Goal: Task Accomplishment & Management: Use online tool/utility

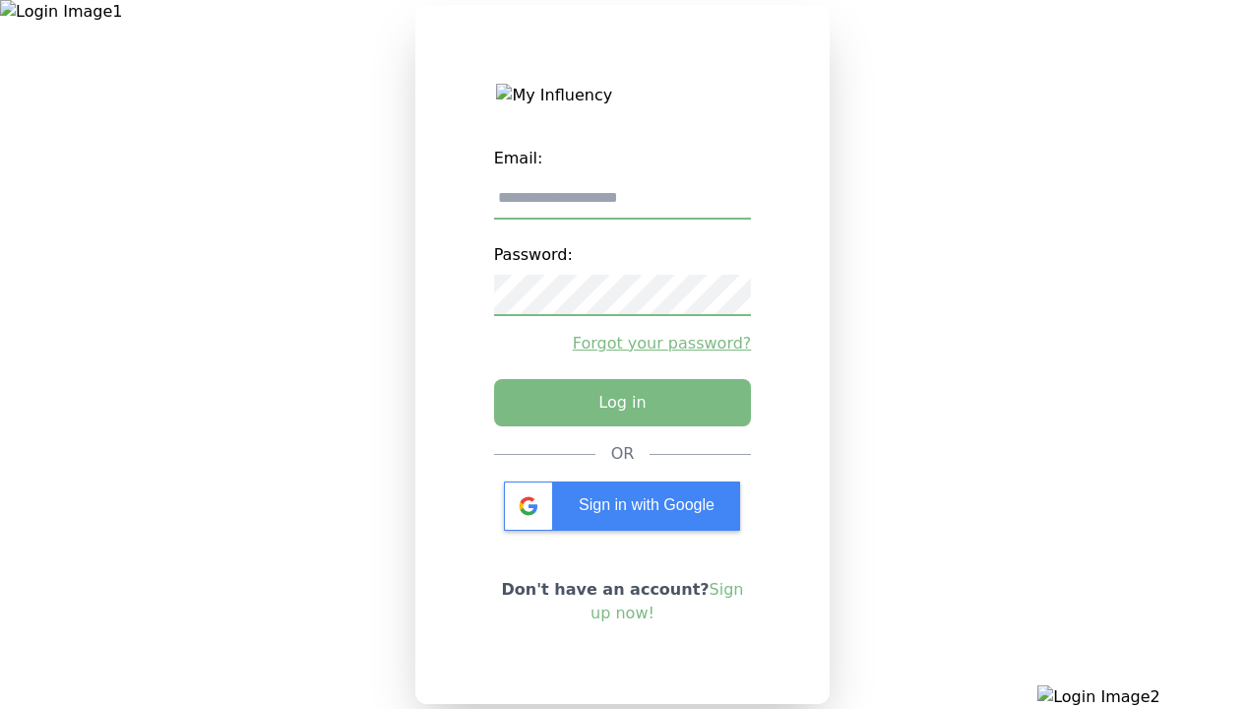
click at [622, 206] on input "email" at bounding box center [623, 198] width 258 height 41
type input "**********"
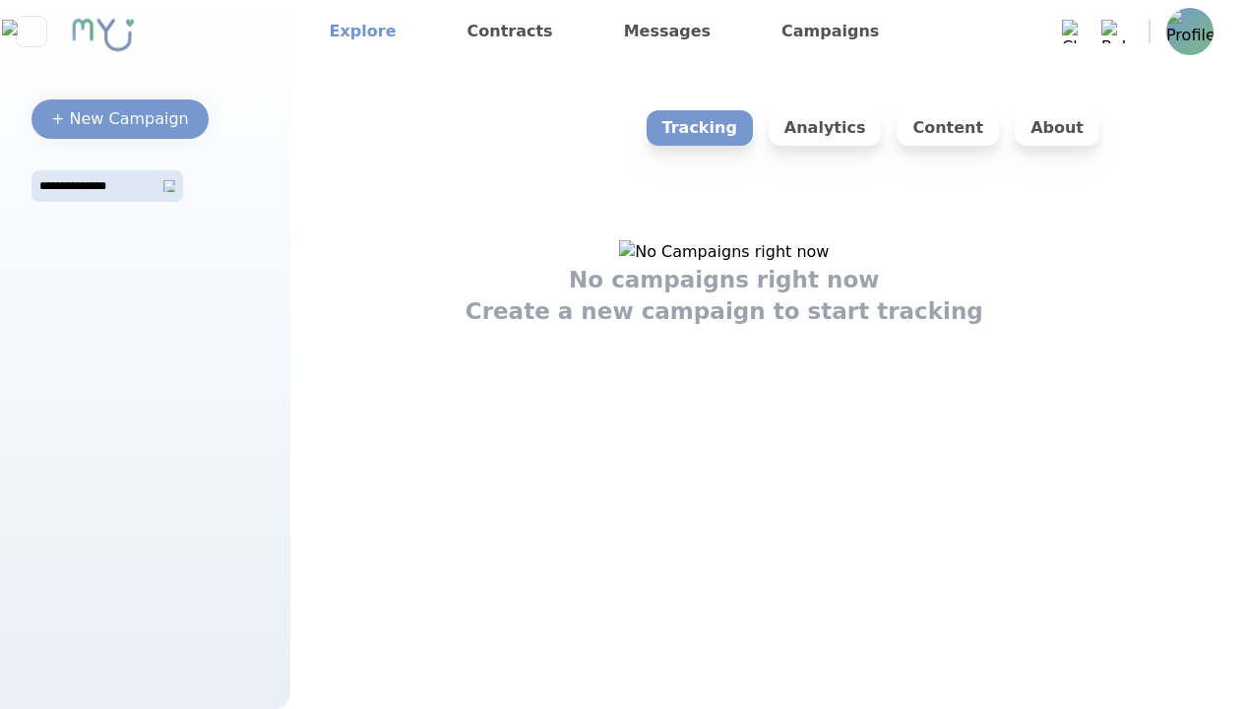
click at [356, 32] on link "Explore" at bounding box center [363, 32] width 83 height 32
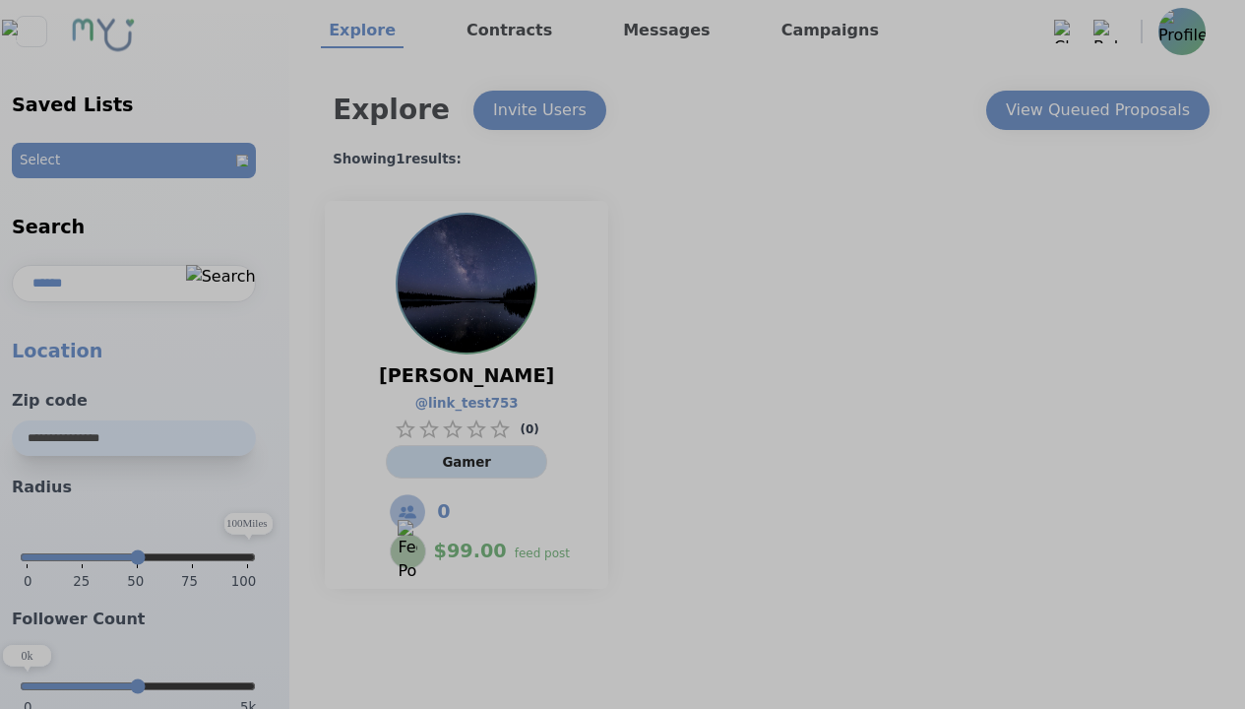
select select "*"
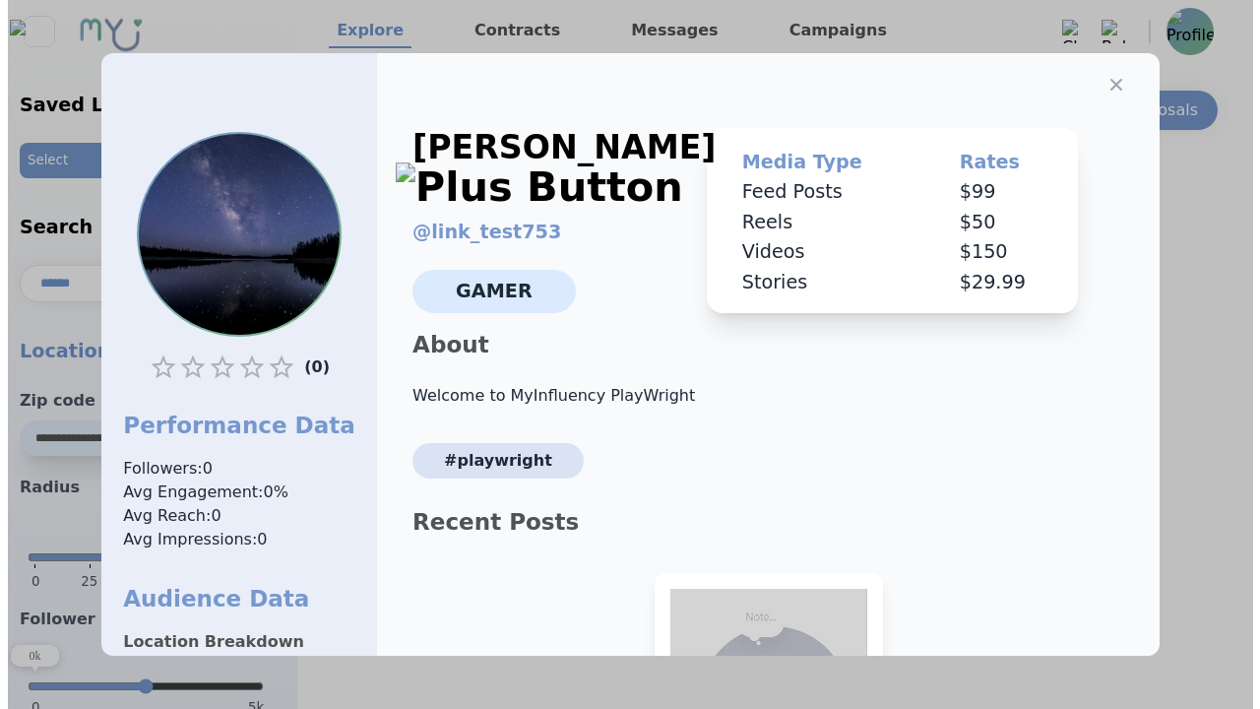
scroll to position [274, 0]
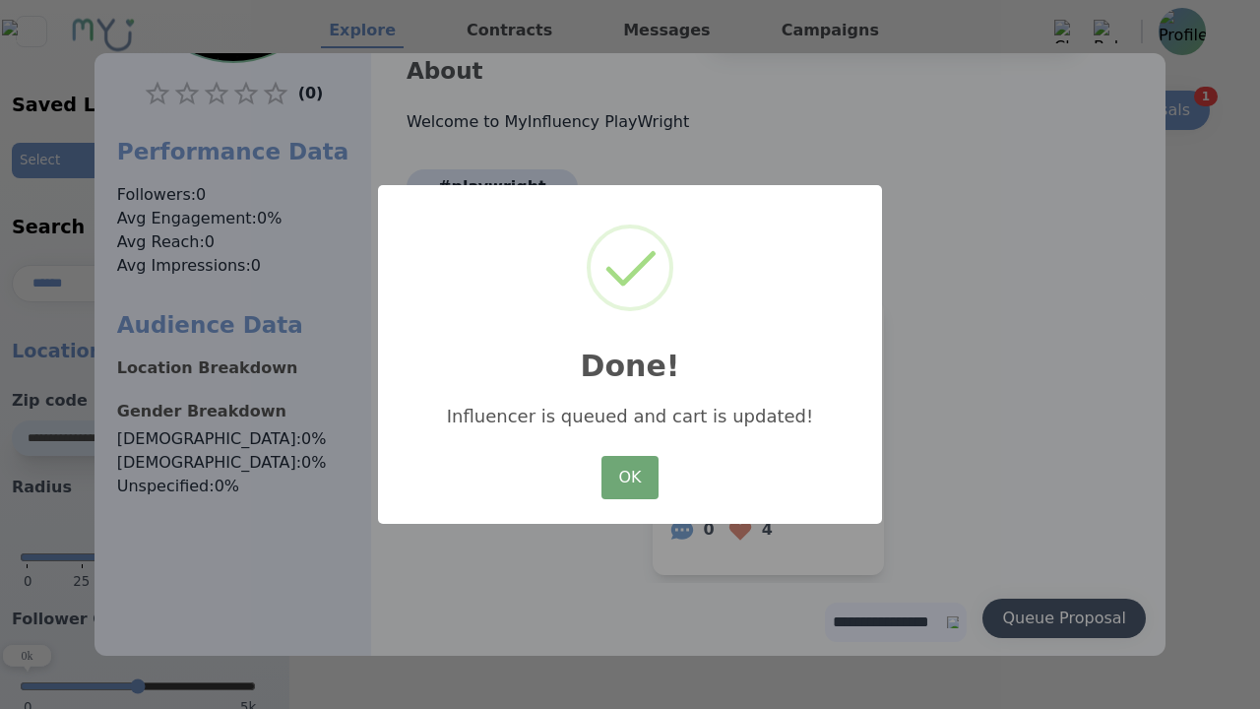
click at [630, 478] on button "OK" at bounding box center [629, 477] width 57 height 43
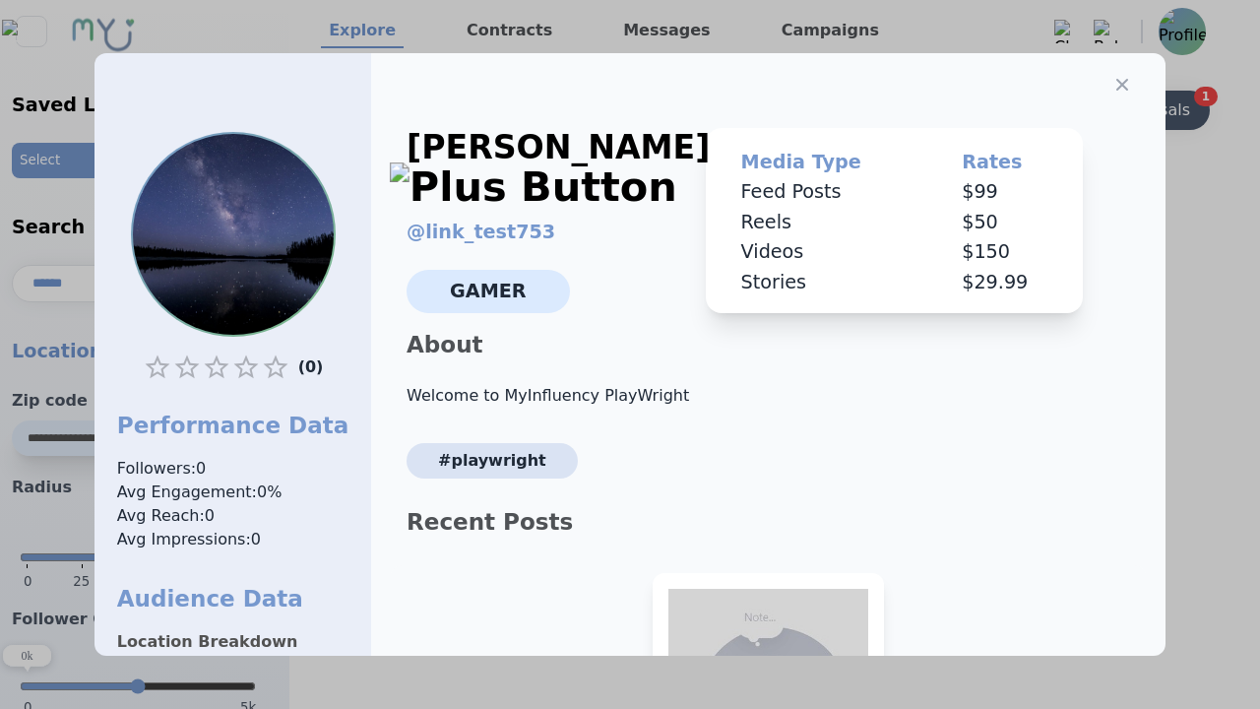
click at [1116, 79] on icon "button" at bounding box center [1122, 85] width 12 height 12
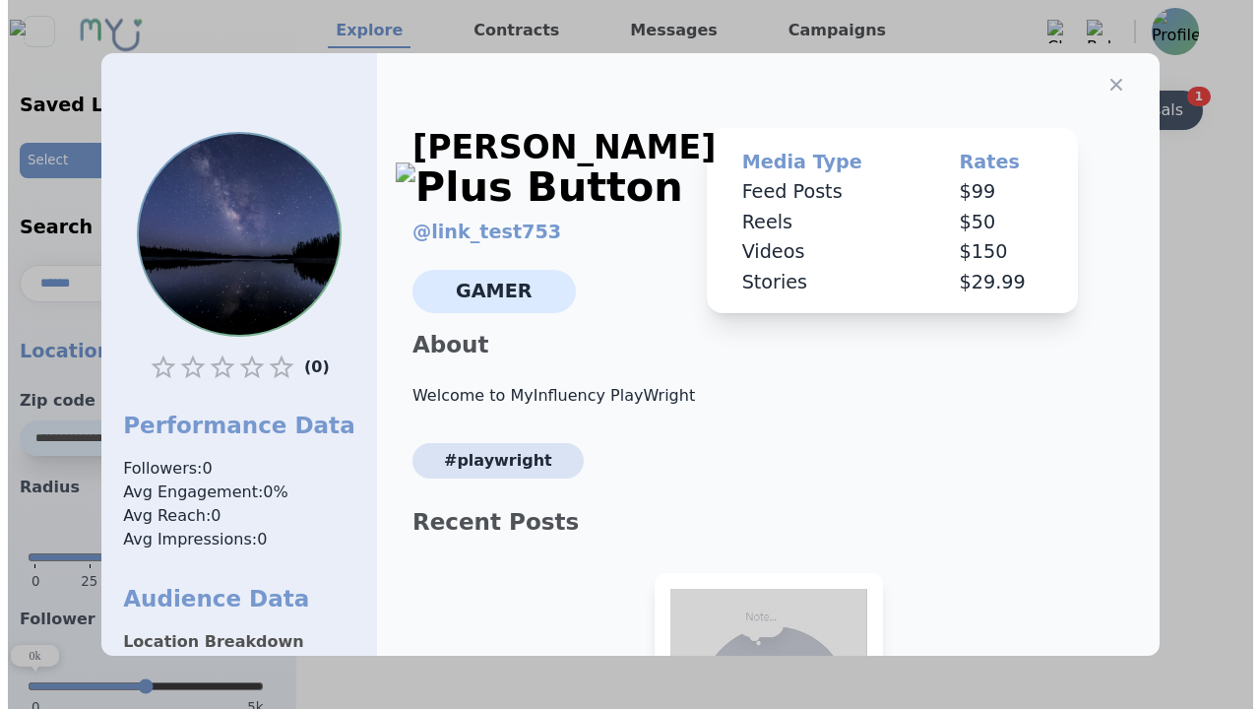
scroll to position [0, 0]
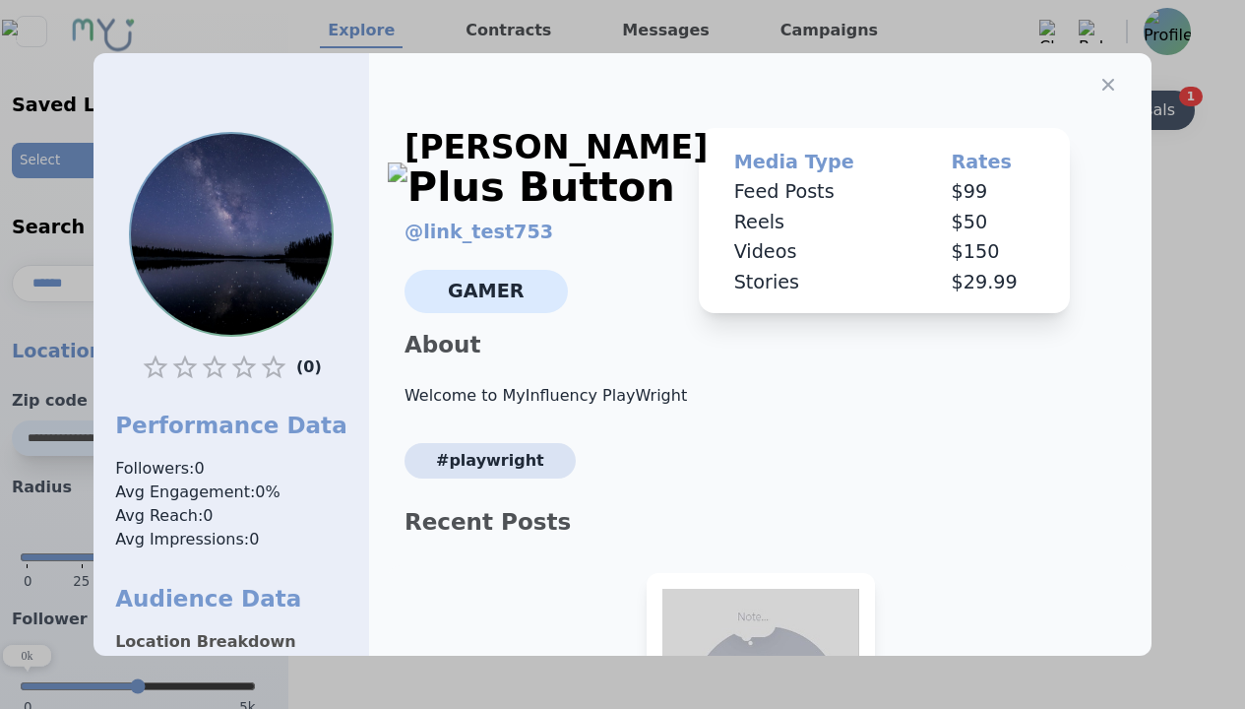
click at [1097, 110] on div "View Queued Proposals" at bounding box center [1083, 110] width 184 height 24
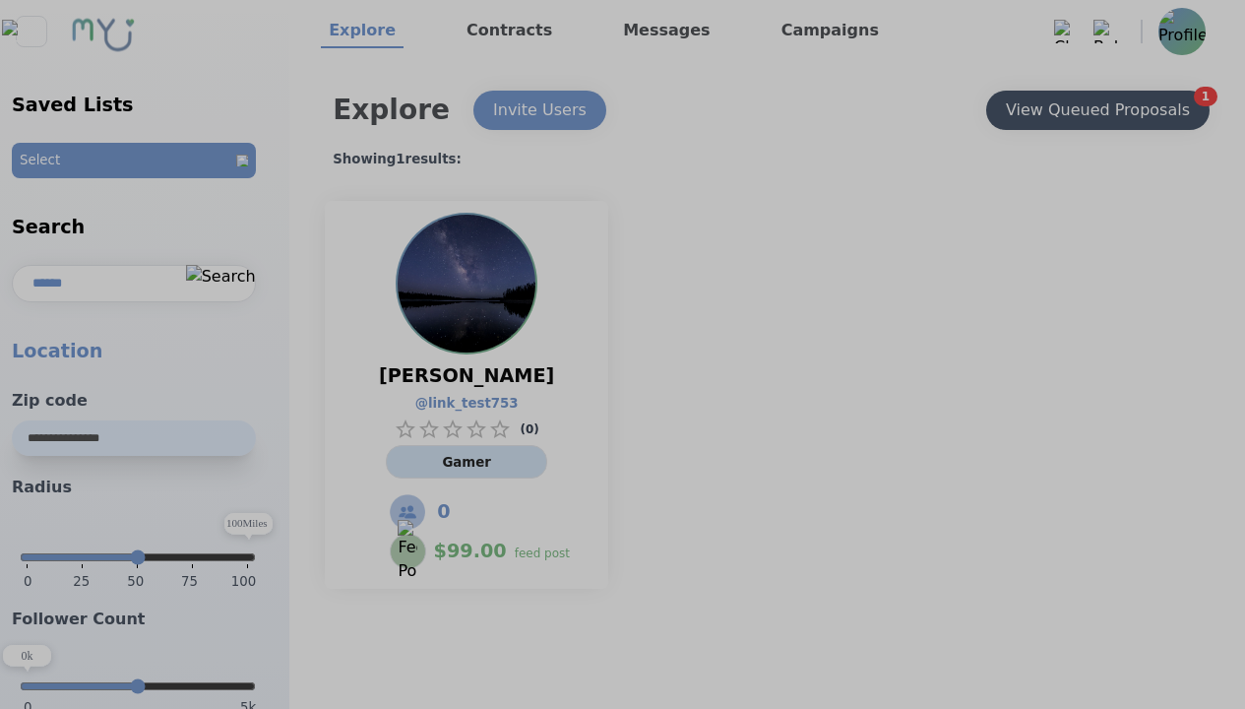
select select "*"
type input "***"
select select "*"
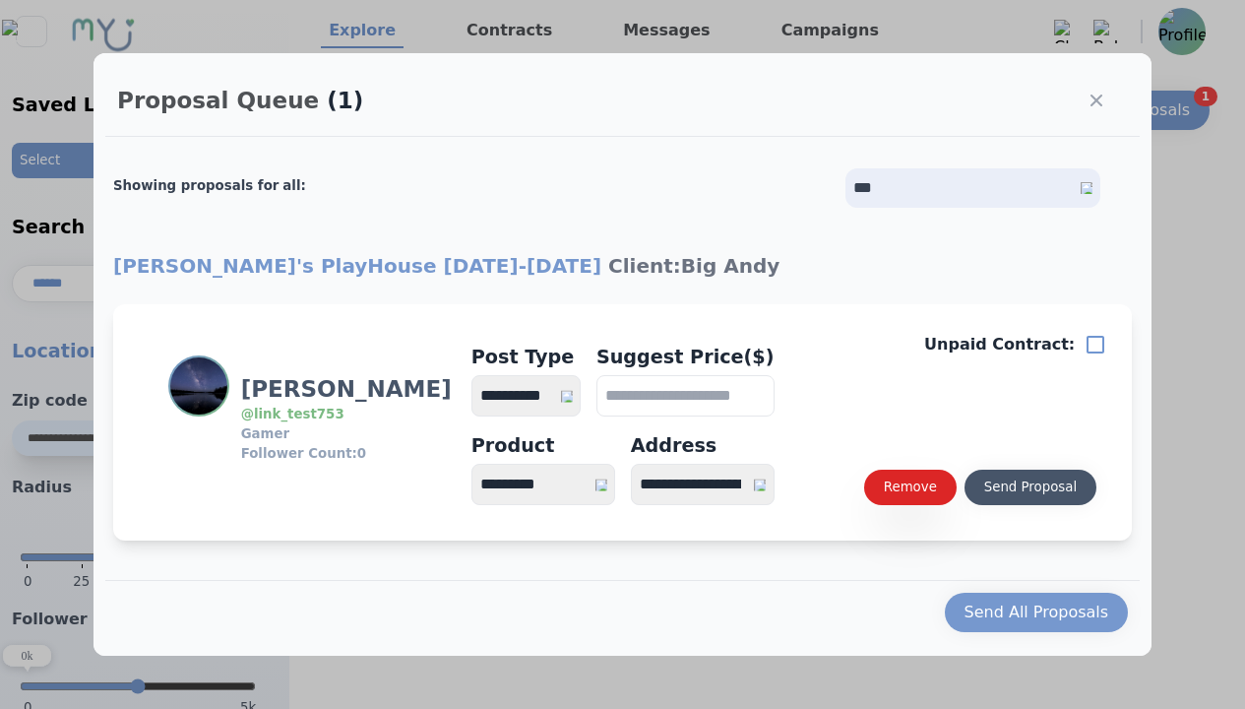
click at [1030, 487] on div "Send Proposal" at bounding box center [1030, 487] width 93 height 20
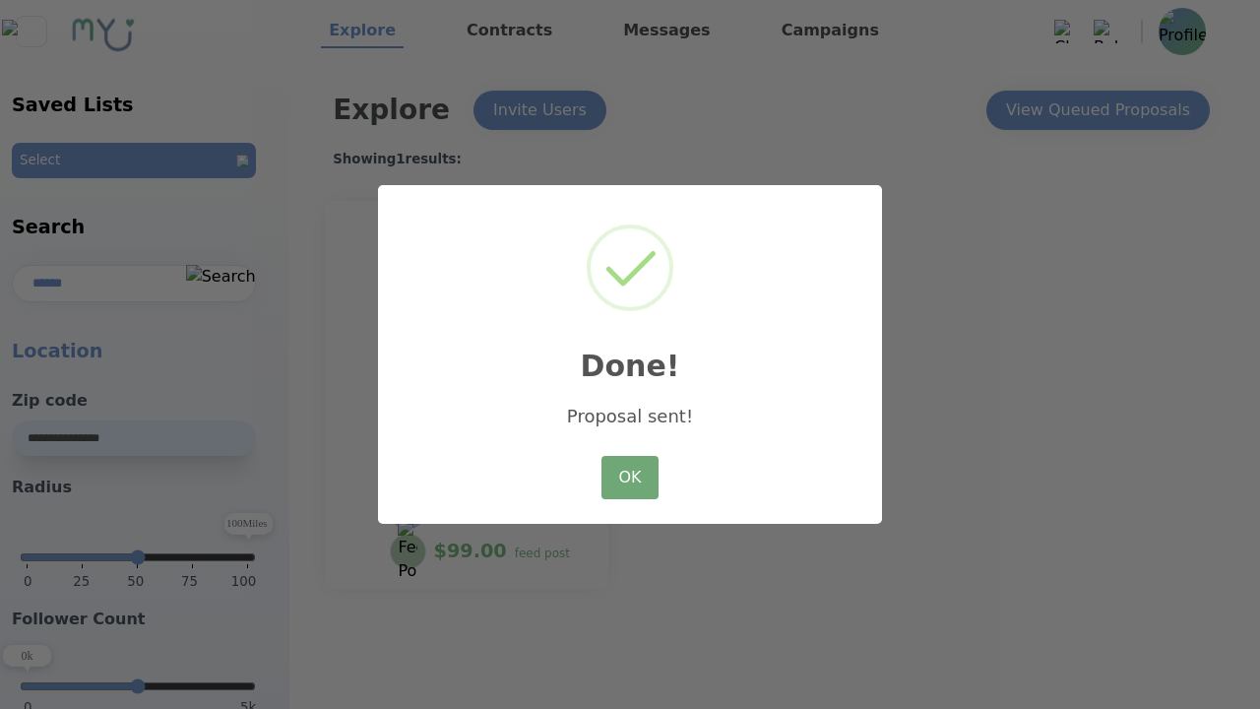
click at [630, 478] on button "OK" at bounding box center [629, 477] width 57 height 43
